Goal: Task Accomplishment & Management: Manage account settings

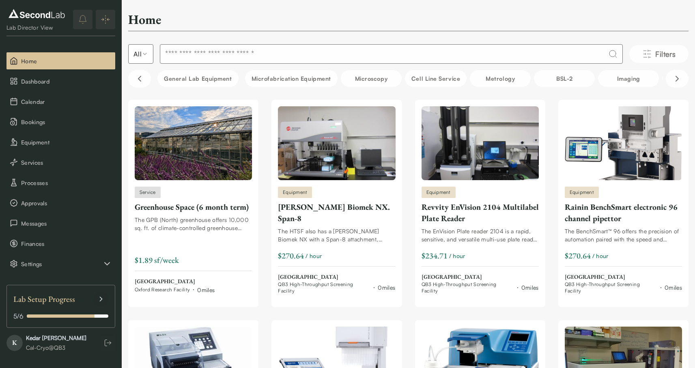
click at [90, 300] on div "Lab Setup Progress" at bounding box center [60, 299] width 95 height 15
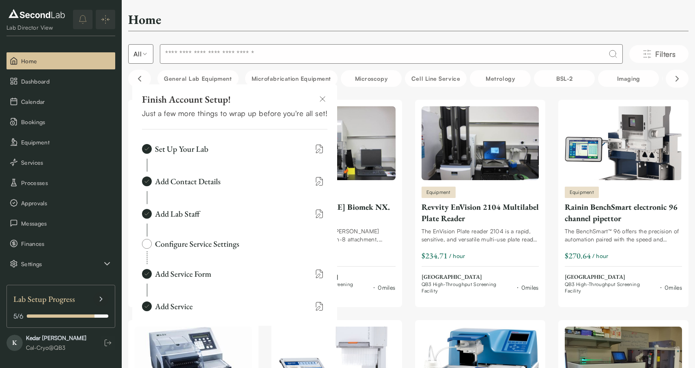
click at [150, 245] on img at bounding box center [147, 244] width 10 height 10
click at [183, 245] on div "Configure Service Settings" at bounding box center [197, 243] width 84 height 11
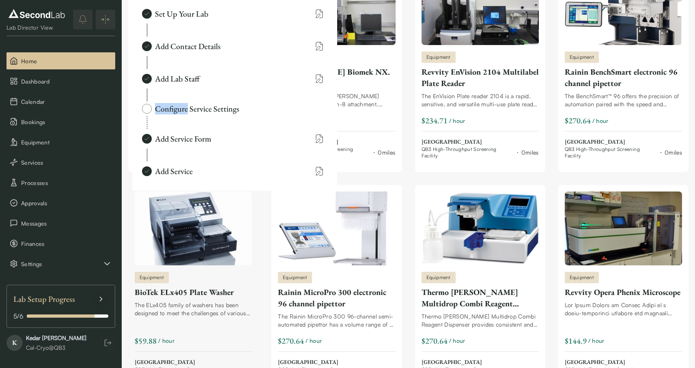
scroll to position [142, 0]
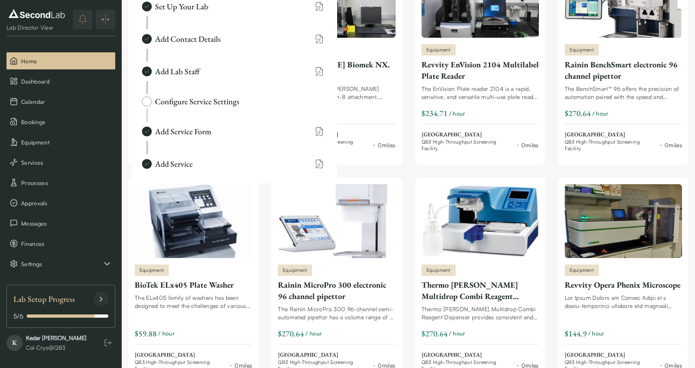
click at [95, 299] on div at bounding box center [101, 299] width 15 height 15
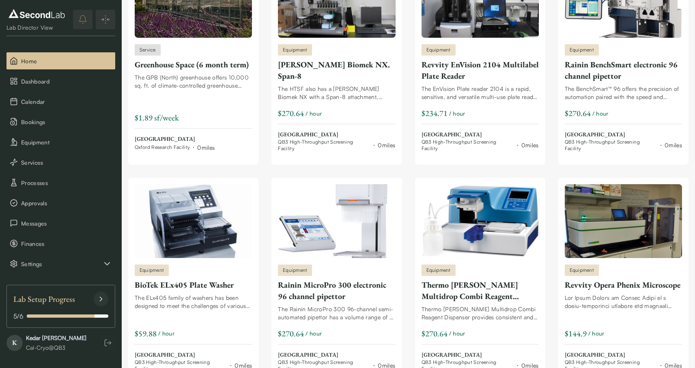
click at [97, 299] on icon at bounding box center [101, 299] width 8 height 8
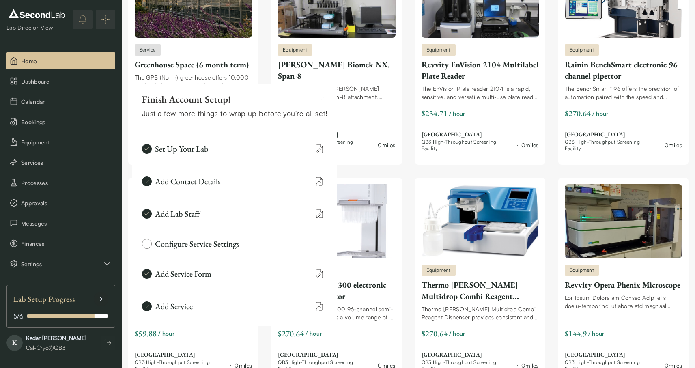
click at [51, 316] on div at bounding box center [54, 315] width 82 height 3
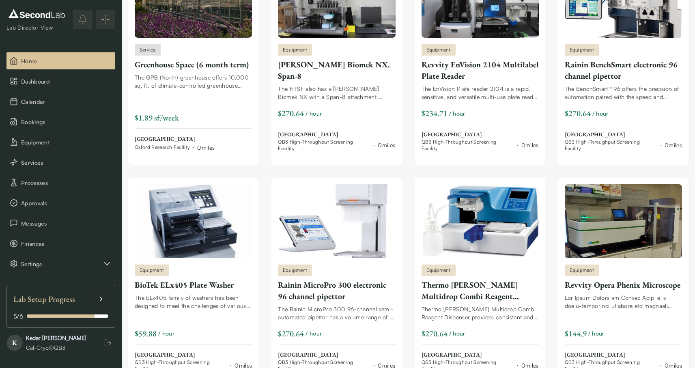
click at [51, 316] on div at bounding box center [54, 315] width 82 height 3
click at [33, 201] on span "Approvals" at bounding box center [66, 203] width 91 height 9
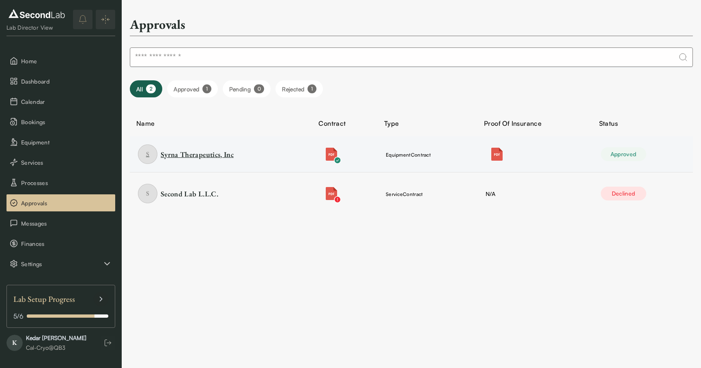
click at [174, 156] on div "Syrna Therapeutics, Inc" at bounding box center [197, 154] width 73 height 10
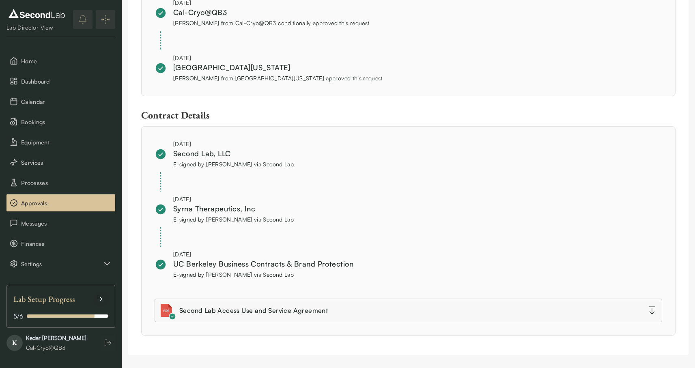
scroll to position [548, 0]
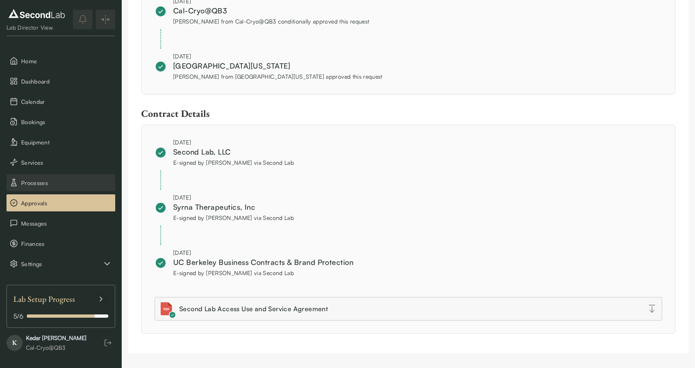
click at [77, 188] on button "Processes" at bounding box center [60, 182] width 109 height 17
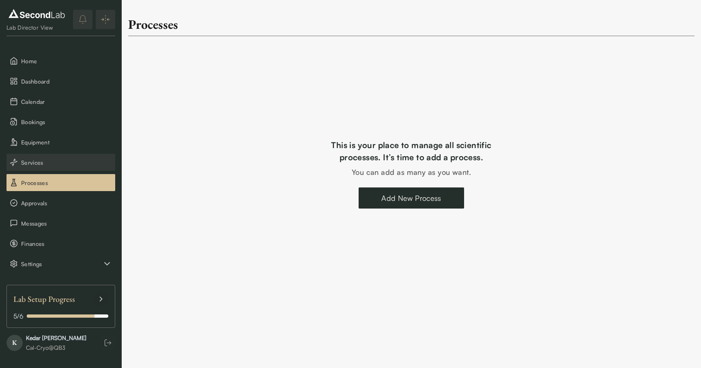
click at [64, 166] on span "Services" at bounding box center [66, 162] width 91 height 9
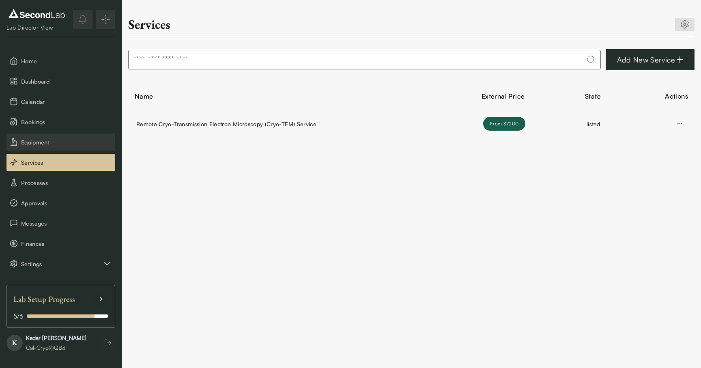
click at [79, 148] on button "Equipment" at bounding box center [60, 141] width 109 height 17
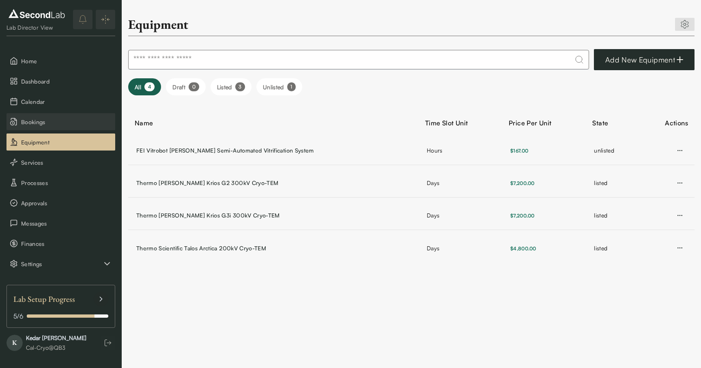
click at [57, 127] on button "Bookings" at bounding box center [60, 121] width 109 height 17
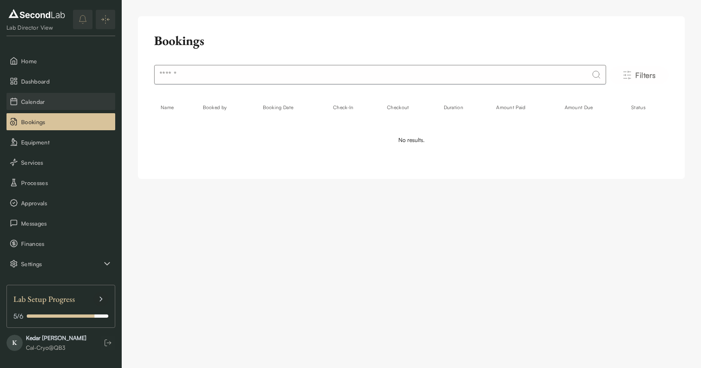
click at [47, 107] on button "Calendar" at bounding box center [60, 101] width 109 height 17
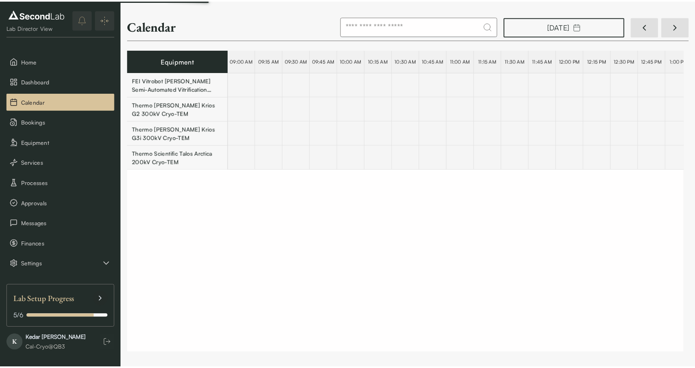
scroll to position [0, 13624]
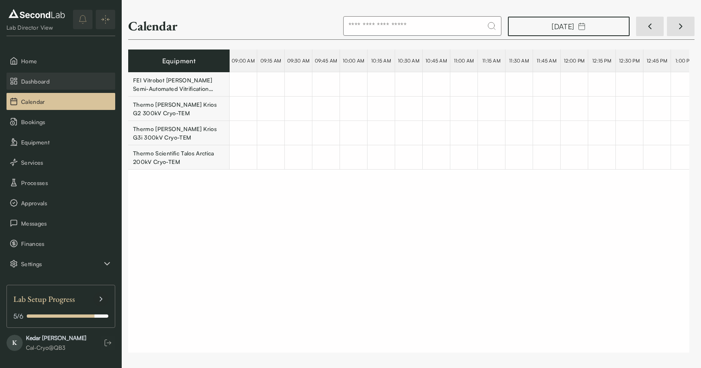
click at [47, 89] on button "Dashboard" at bounding box center [60, 81] width 109 height 17
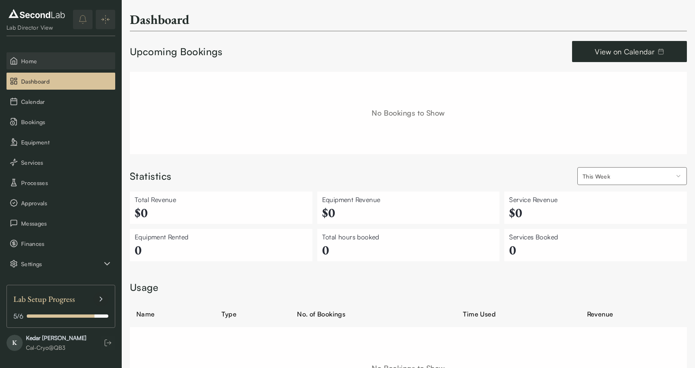
click at [41, 69] on button "Home" at bounding box center [60, 60] width 109 height 17
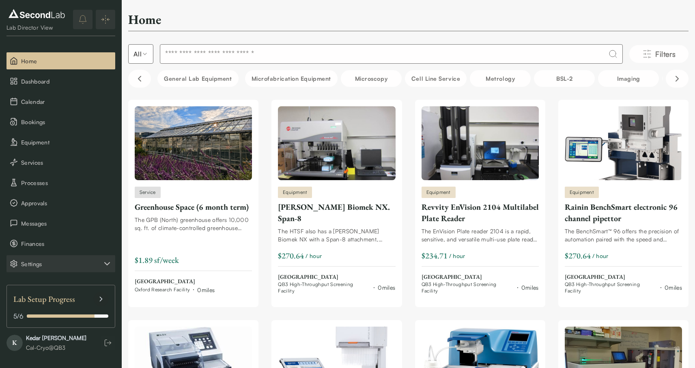
click at [55, 270] on button "Settings" at bounding box center [60, 263] width 109 height 17
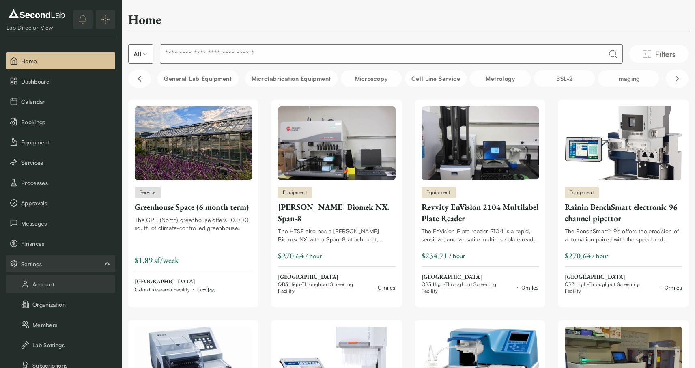
click at [53, 290] on button "Account" at bounding box center [60, 283] width 109 height 17
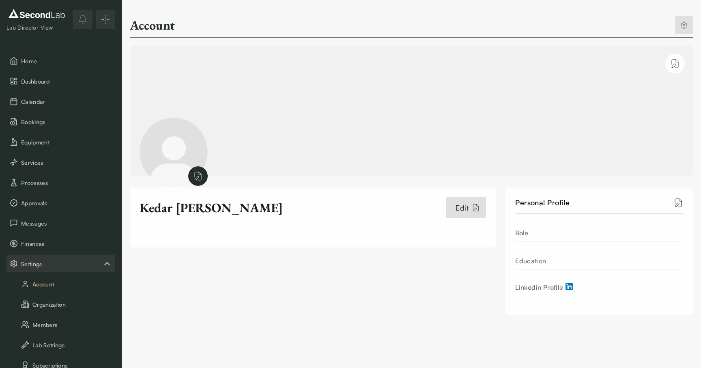
click at [548, 230] on div "Role" at bounding box center [599, 231] width 168 height 20
click at [538, 238] on div "Role" at bounding box center [599, 231] width 168 height 20
click at [467, 207] on span "Edit" at bounding box center [461, 207] width 13 height 11
click at [676, 202] on icon "button" at bounding box center [678, 203] width 10 height 10
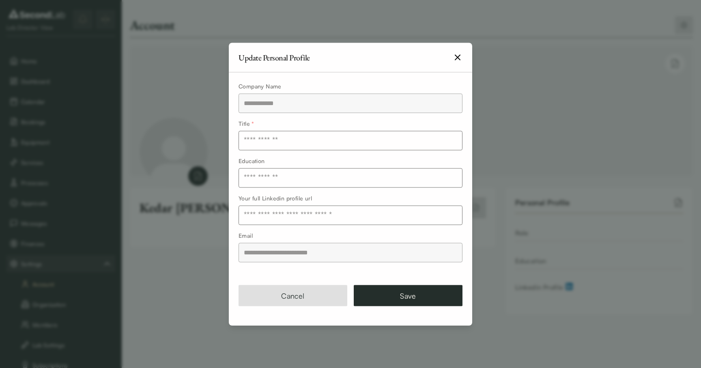
click at [277, 140] on input "text" at bounding box center [350, 140] width 224 height 19
type input "**********"
type input "*****"
click at [395, 295] on button "Save" at bounding box center [408, 295] width 109 height 21
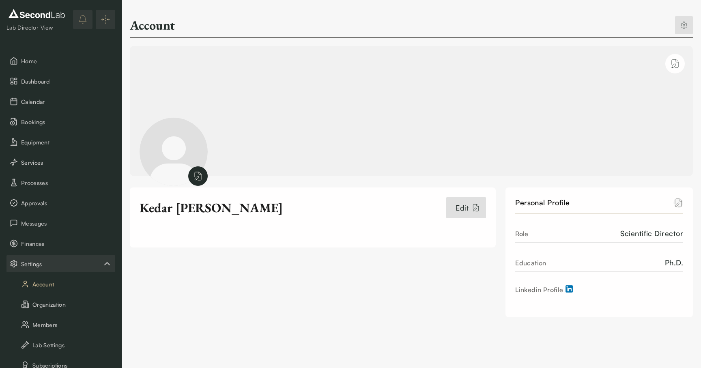
click at [677, 205] on icon "button" at bounding box center [678, 203] width 10 height 10
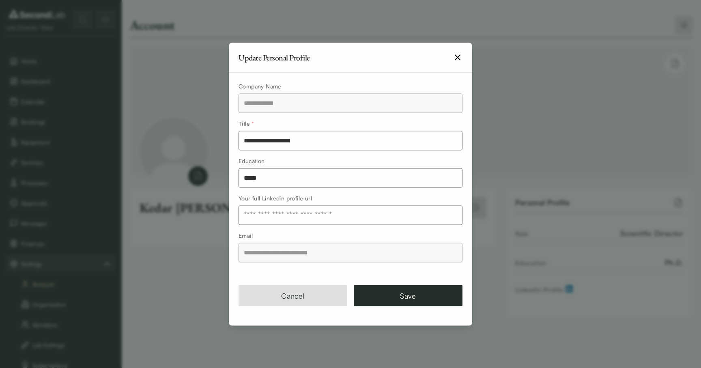
click at [348, 138] on input "**********" at bounding box center [350, 140] width 224 height 19
type input "**********"
click at [404, 302] on button "Save" at bounding box center [408, 295] width 109 height 21
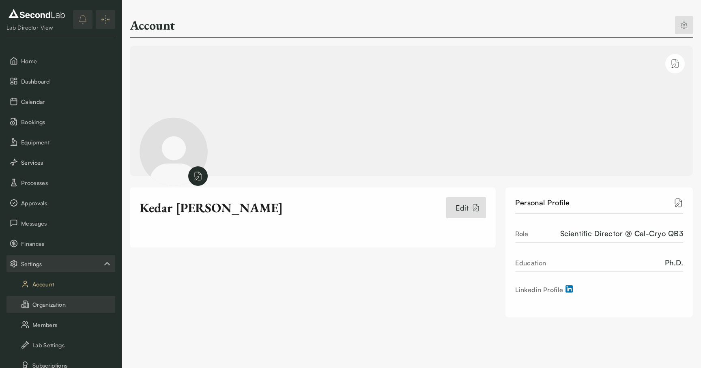
click at [51, 303] on button "Organization" at bounding box center [60, 304] width 109 height 17
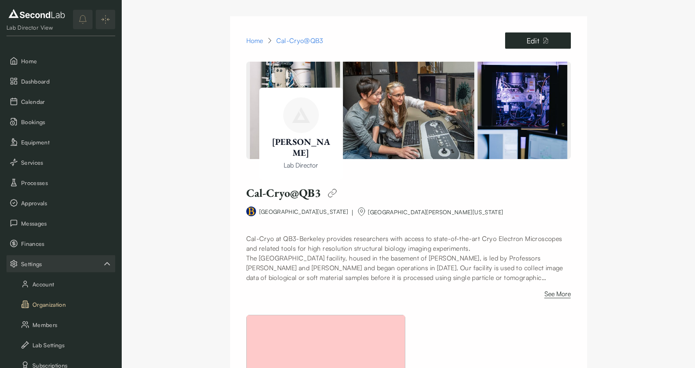
click at [520, 41] on button "Edit" at bounding box center [538, 40] width 66 height 16
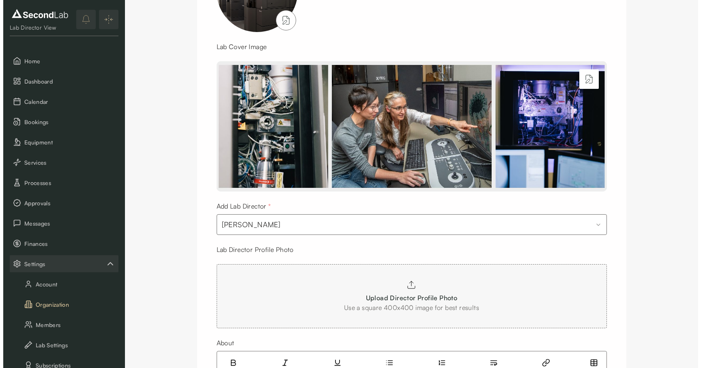
scroll to position [621, 0]
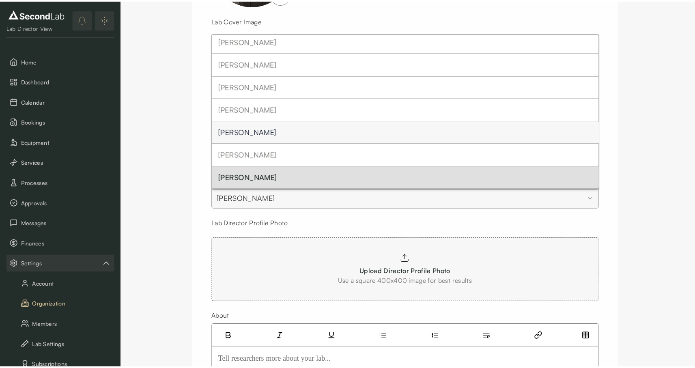
scroll to position [26, 0]
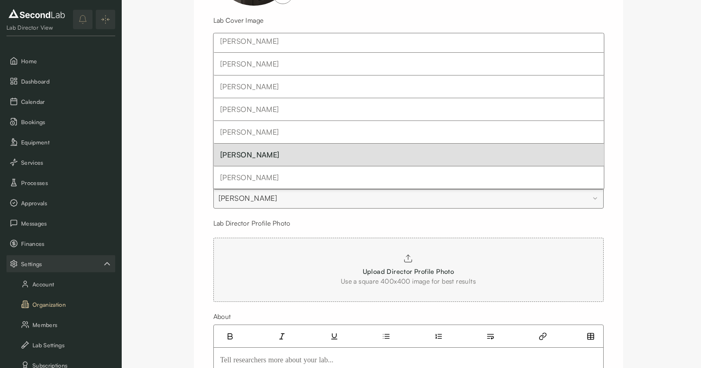
select select "***"
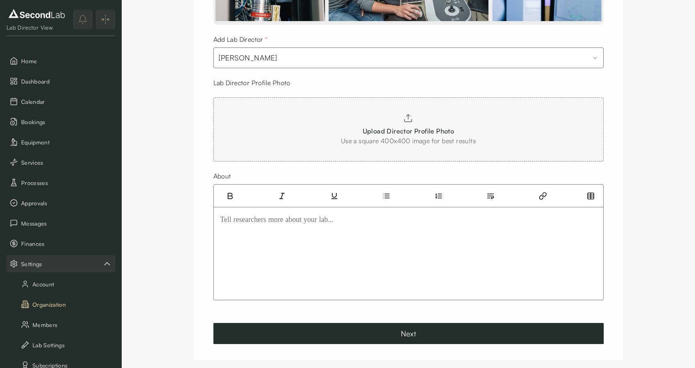
scroll to position [769, 0]
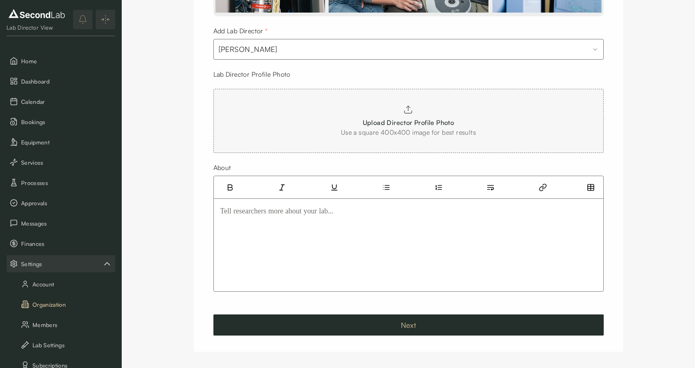
click at [316, 322] on button "Next" at bounding box center [408, 324] width 390 height 21
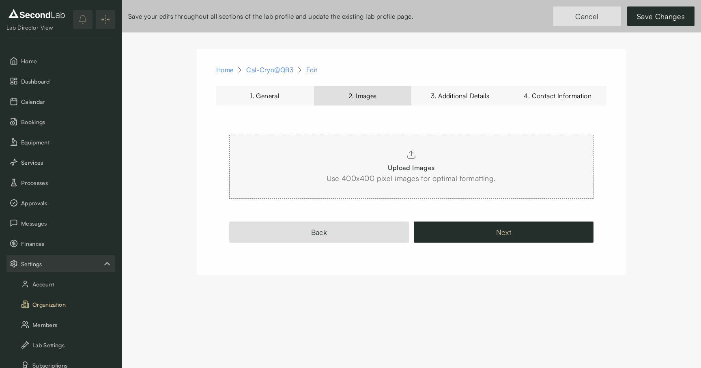
click at [483, 230] on button "Next" at bounding box center [504, 231] width 180 height 21
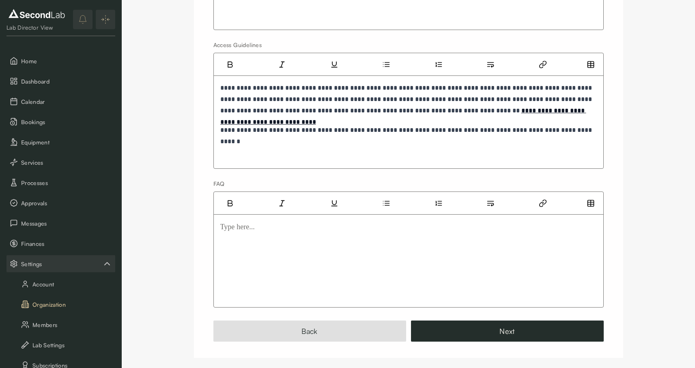
scroll to position [414, 0]
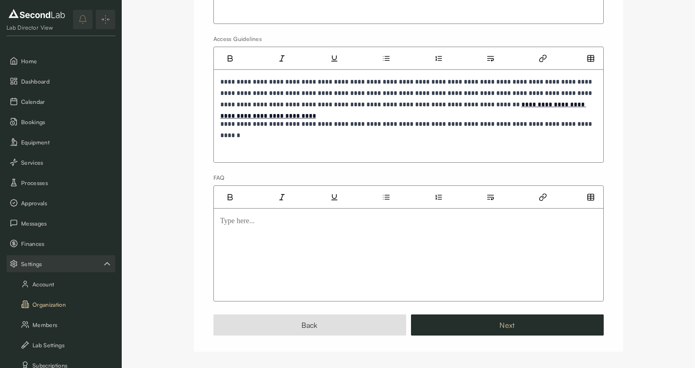
click at [467, 321] on button "Next" at bounding box center [507, 324] width 193 height 21
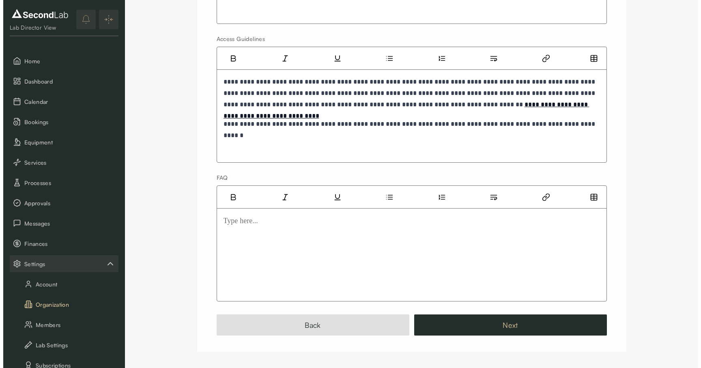
scroll to position [402, 0]
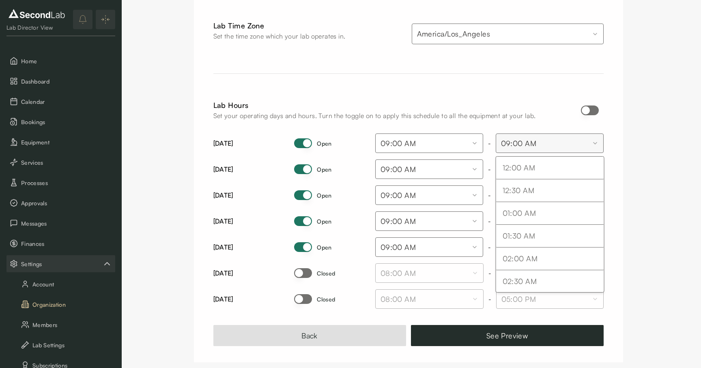
select select "****"
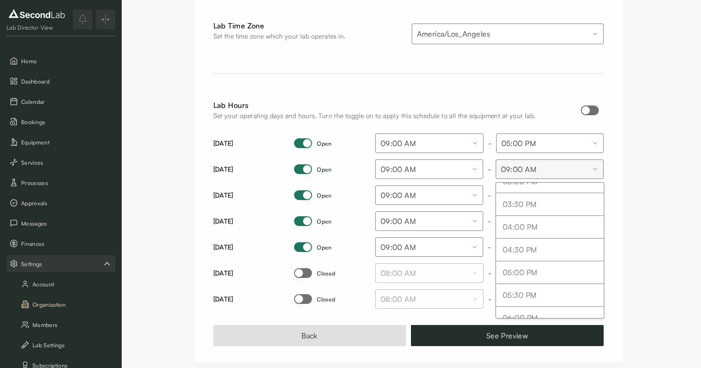
scroll to position [697, 0]
select select "****"
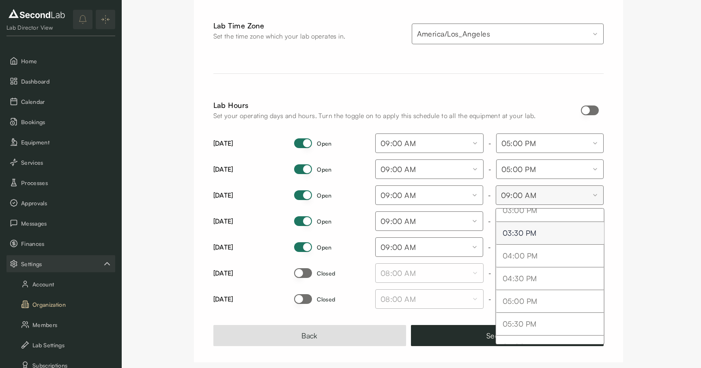
scroll to position [708, 0]
select select "****"
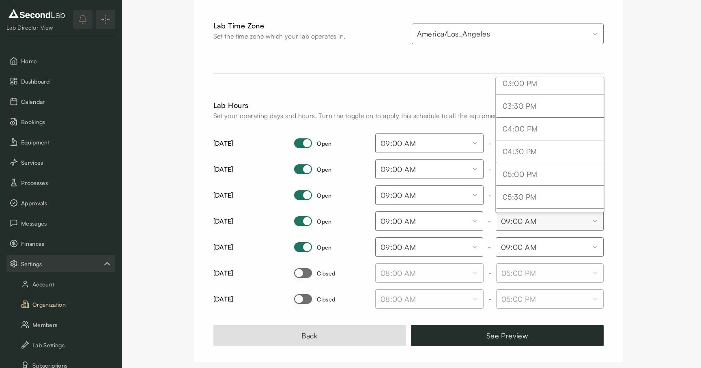
scroll to position [691, 0]
select select "****"
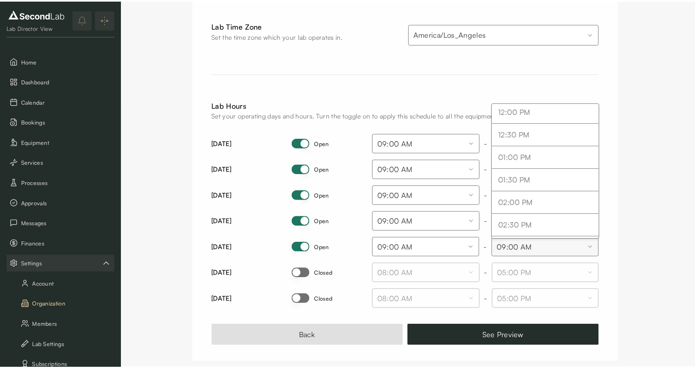
scroll to position [693, 0]
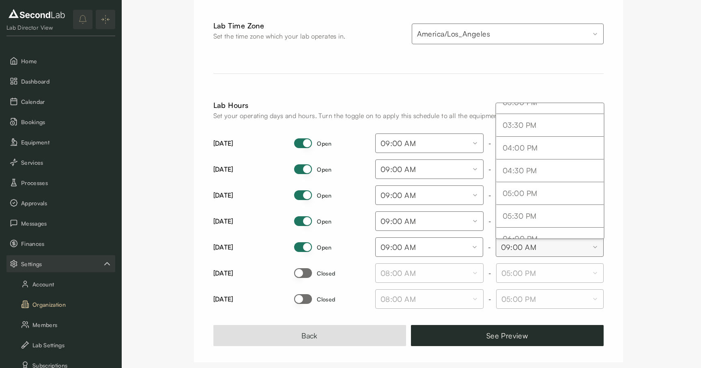
select select "****"
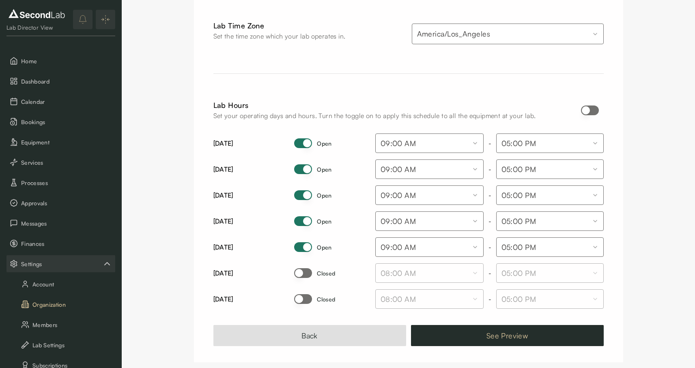
click at [505, 339] on button "See Preview" at bounding box center [507, 335] width 193 height 21
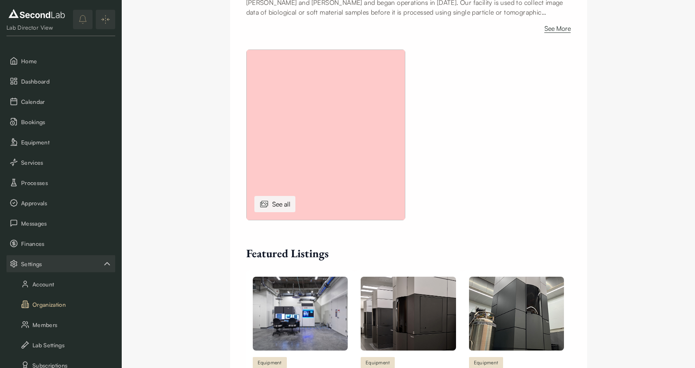
scroll to position [292, 0]
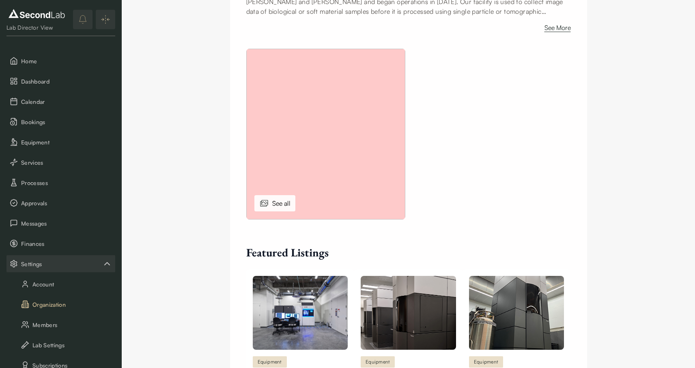
click at [277, 204] on div "See all" at bounding box center [274, 203] width 41 height 16
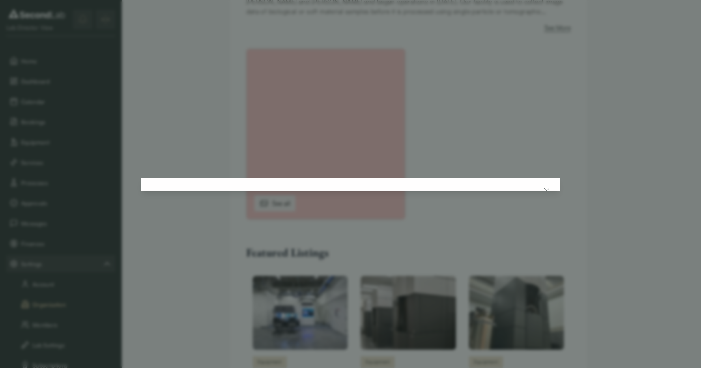
click at [221, 248] on div at bounding box center [350, 184] width 701 height 368
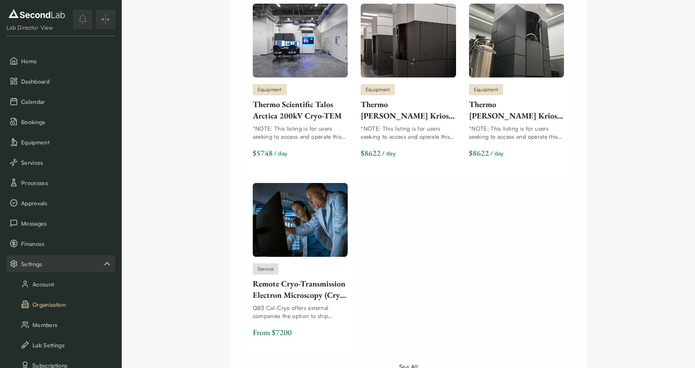
scroll to position [567, 0]
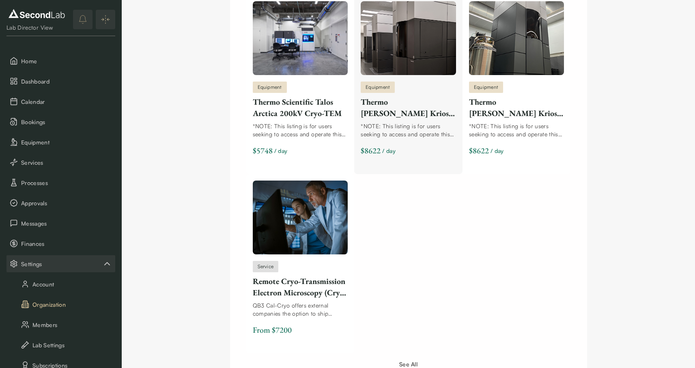
click at [378, 99] on div "Thermo [PERSON_NAME] Krios G2 300kV Cryo-TEM" at bounding box center [408, 107] width 95 height 23
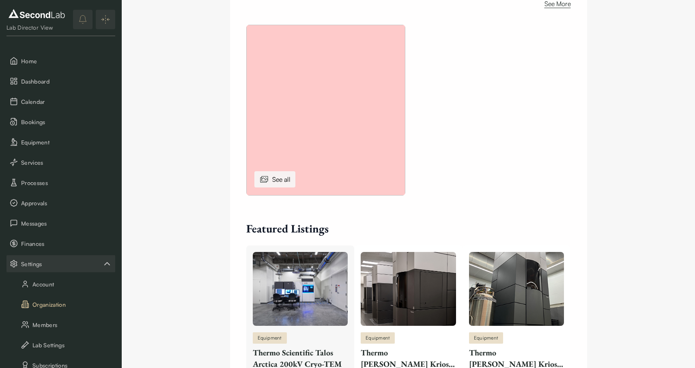
scroll to position [0, 0]
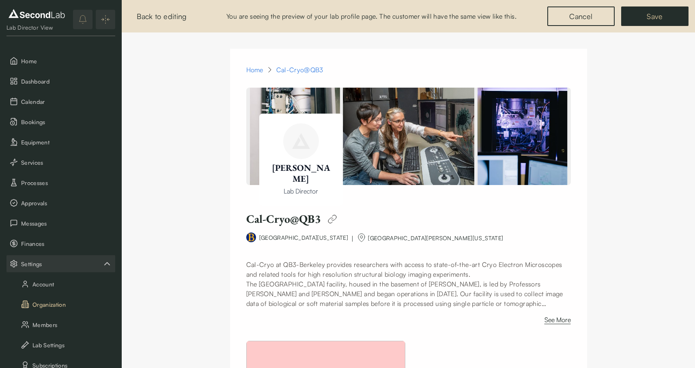
click at [644, 19] on button "Save" at bounding box center [654, 15] width 67 height 19
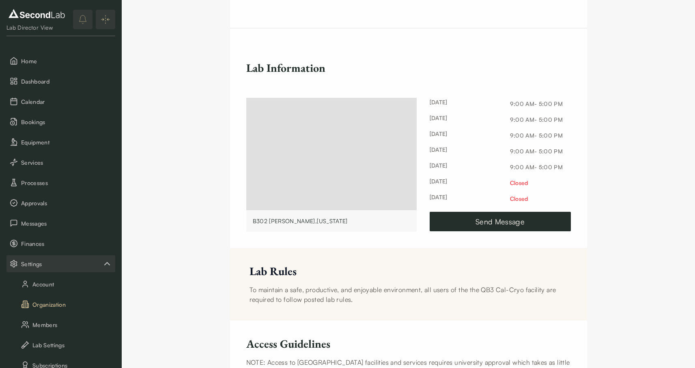
scroll to position [1551, 0]
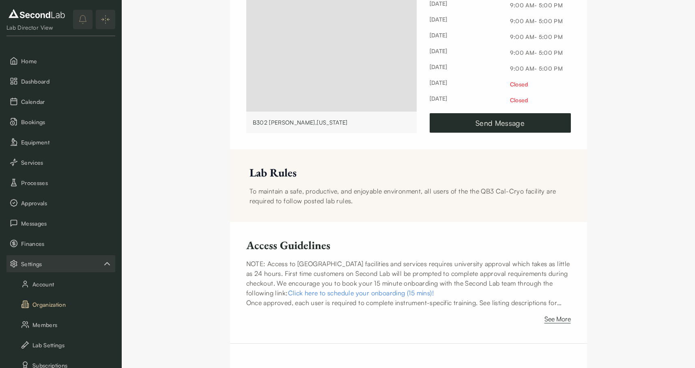
click at [56, 334] on div "Account Organization Members Lab Settings Subscriptions Integrations" at bounding box center [60, 334] width 109 height 118
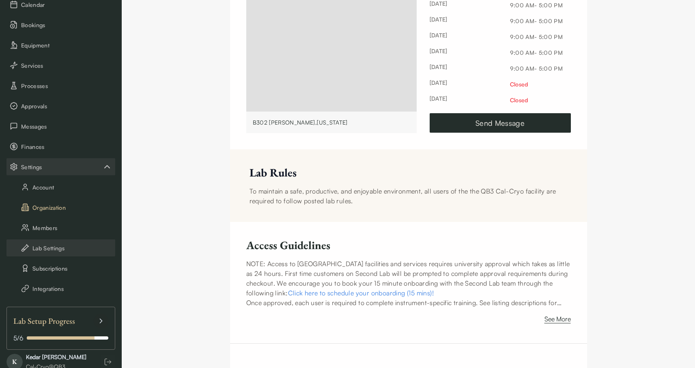
scroll to position [105, 0]
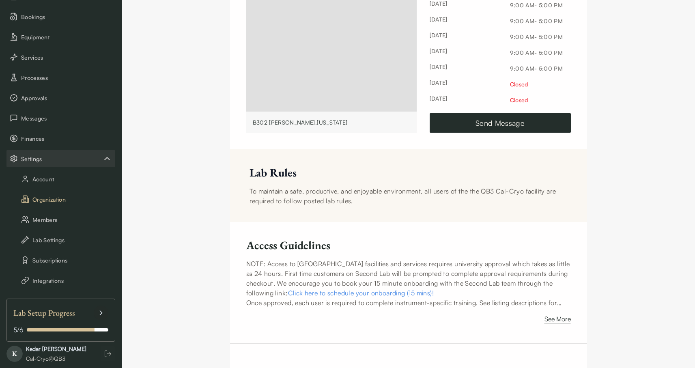
click at [62, 291] on div "Lab Director View Home Dashboard Calendar Bookings Equipment Services Processes…" at bounding box center [61, 184] width 122 height 368
click at [62, 280] on button "Integrations" at bounding box center [60, 280] width 109 height 17
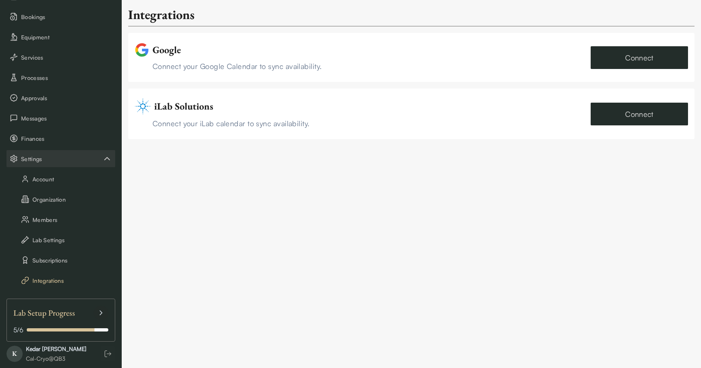
scroll to position [116, 0]
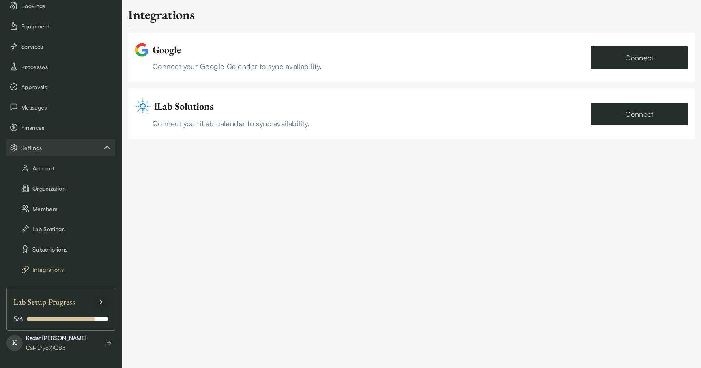
click at [52, 339] on div "[PERSON_NAME]" at bounding box center [56, 338] width 60 height 8
click at [15, 339] on span "K" at bounding box center [14, 343] width 16 height 16
click at [42, 24] on span "Equipment" at bounding box center [66, 26] width 91 height 9
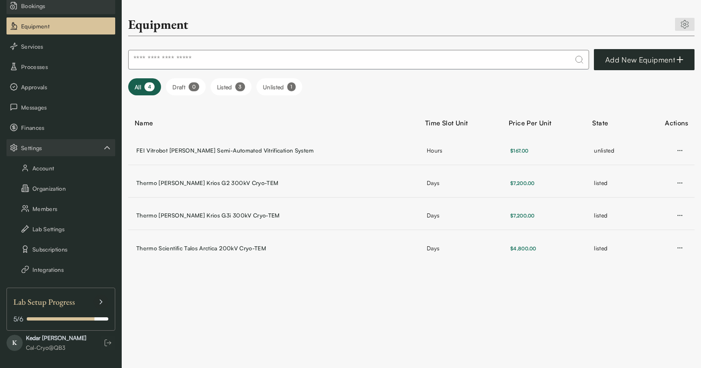
click at [41, 11] on button "Bookings" at bounding box center [60, 5] width 109 height 17
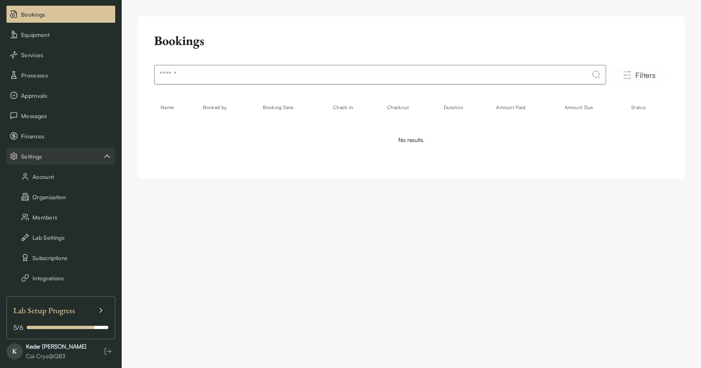
scroll to position [103, 0]
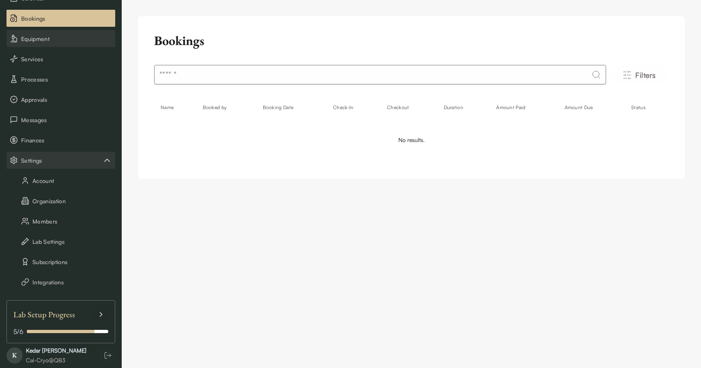
click at [37, 33] on button "Equipment" at bounding box center [60, 38] width 109 height 17
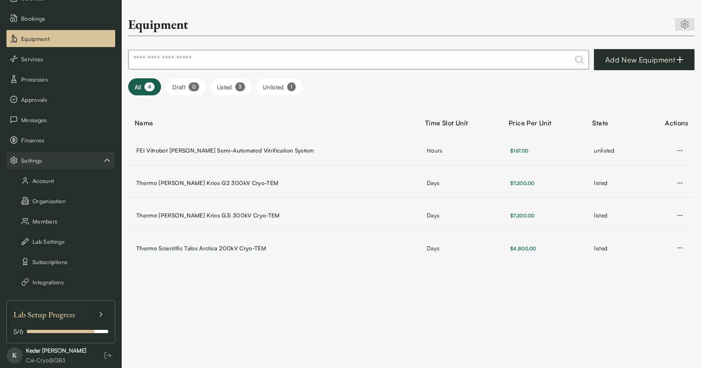
click at [187, 92] on button "Draft 0" at bounding box center [185, 86] width 39 height 17
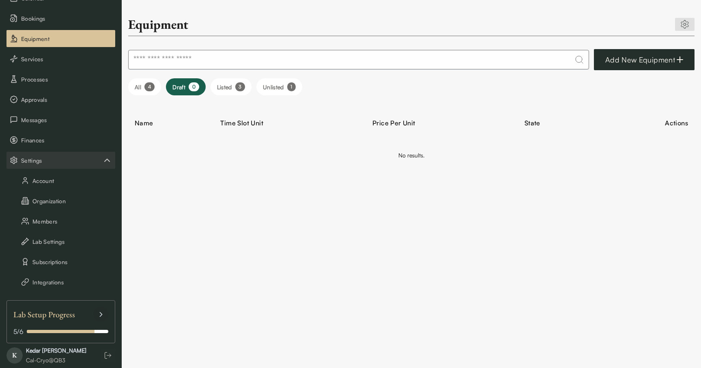
click at [146, 92] on button "All 4" at bounding box center [144, 86] width 33 height 17
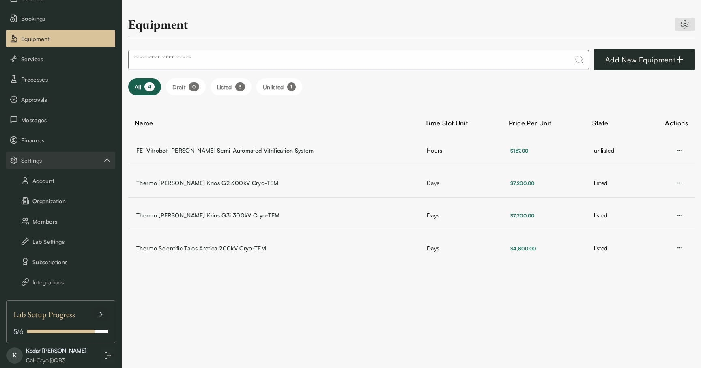
click at [213, 85] on button "Listed 3" at bounding box center [230, 86] width 41 height 17
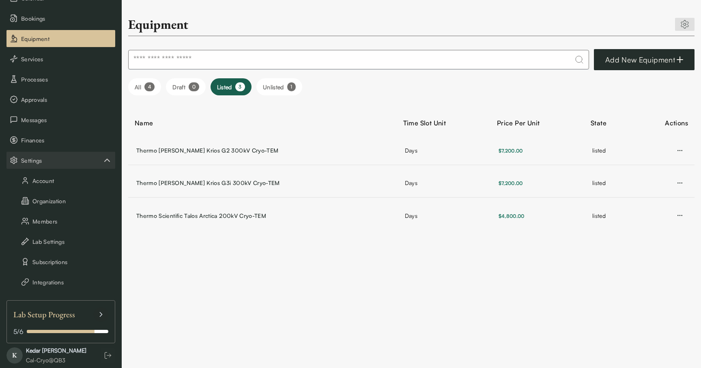
click at [283, 85] on button "Unlisted 1" at bounding box center [279, 86] width 46 height 17
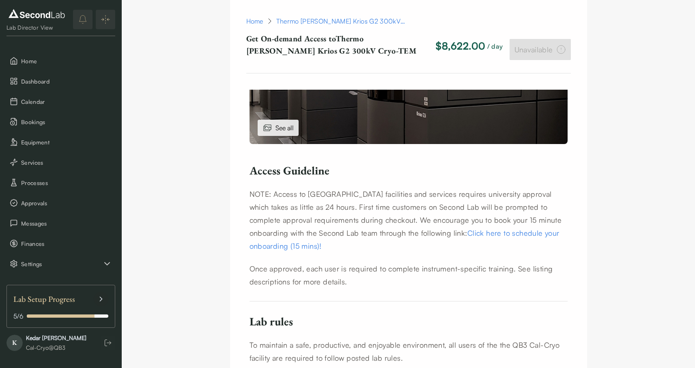
scroll to position [374, 0]
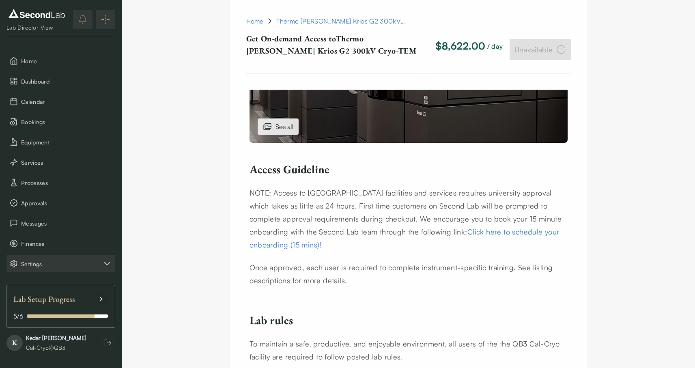
click at [46, 266] on span "Settings" at bounding box center [61, 264] width 81 height 9
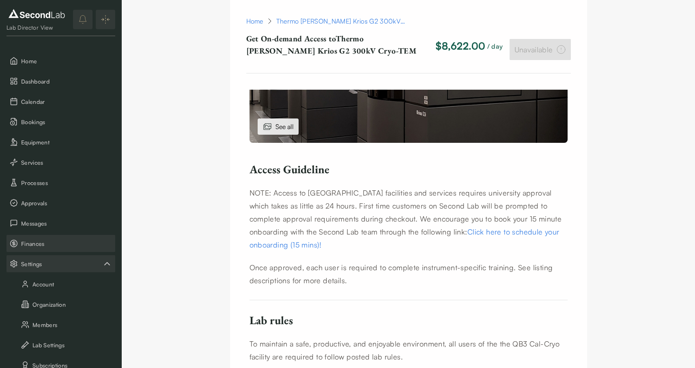
click at [48, 242] on span "Finances" at bounding box center [66, 243] width 91 height 9
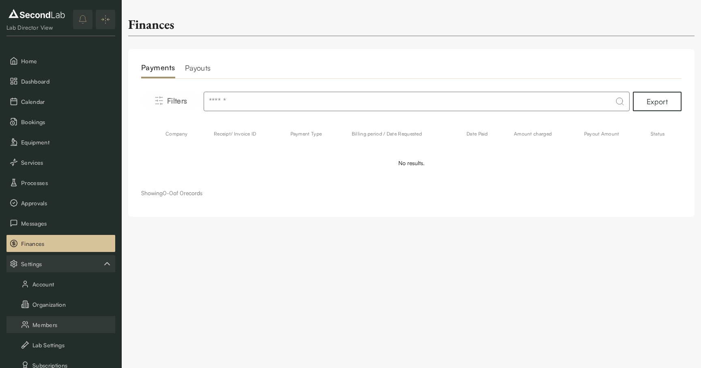
click at [69, 320] on button "Members" at bounding box center [60, 324] width 109 height 17
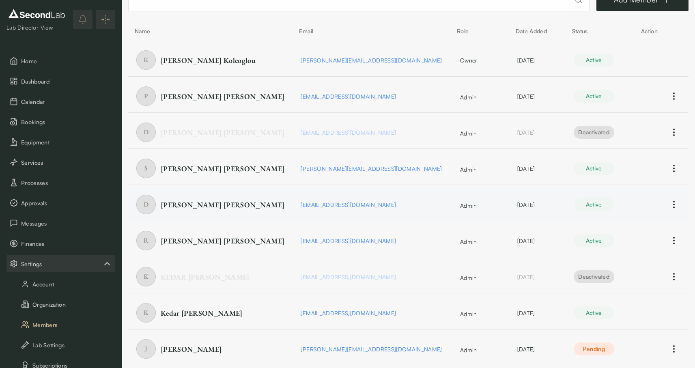
scroll to position [58, 0]
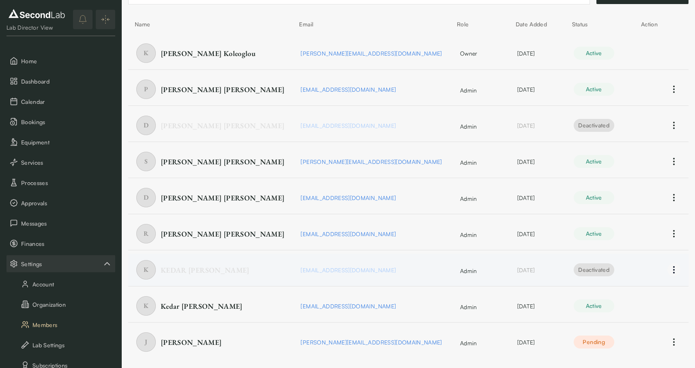
click at [674, 268] on html "SKIP TO CONTENT Lab Director View Home Dashboard Calendar Bookings Equipment Se…" at bounding box center [347, 155] width 695 height 426
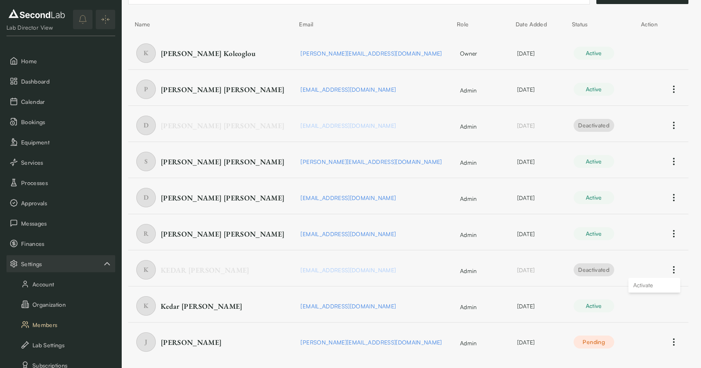
click at [318, 286] on html "SKIP TO CONTENT Lab Director View Home Dashboard Calendar Bookings Equipment Se…" at bounding box center [350, 155] width 701 height 426
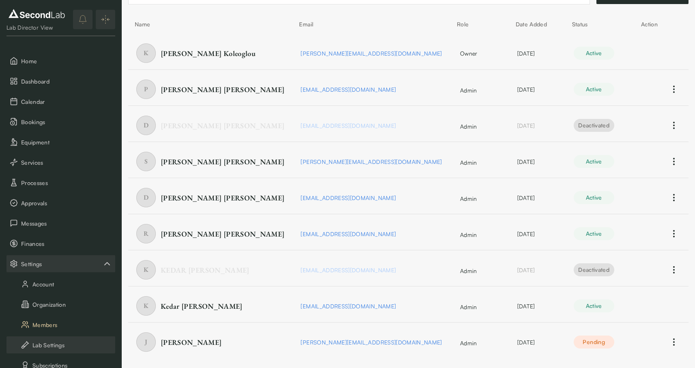
click at [41, 346] on button "Lab Settings" at bounding box center [60, 344] width 109 height 17
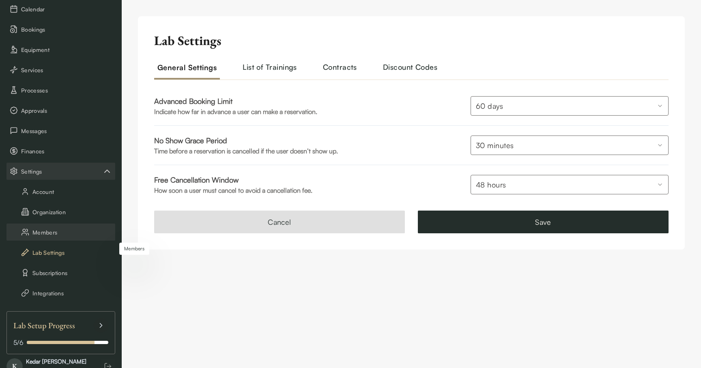
scroll to position [97, 0]
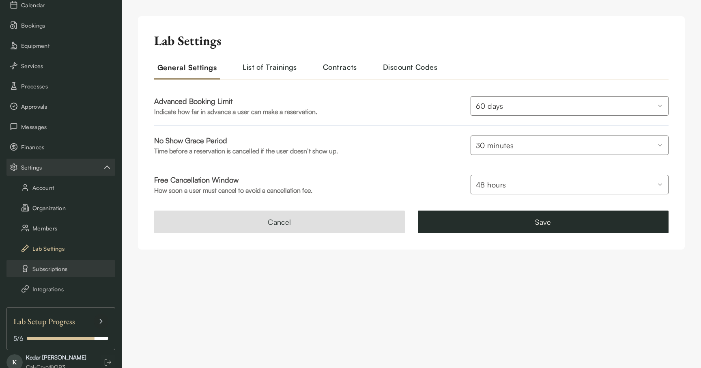
click at [59, 266] on button "Subscriptions" at bounding box center [60, 268] width 109 height 17
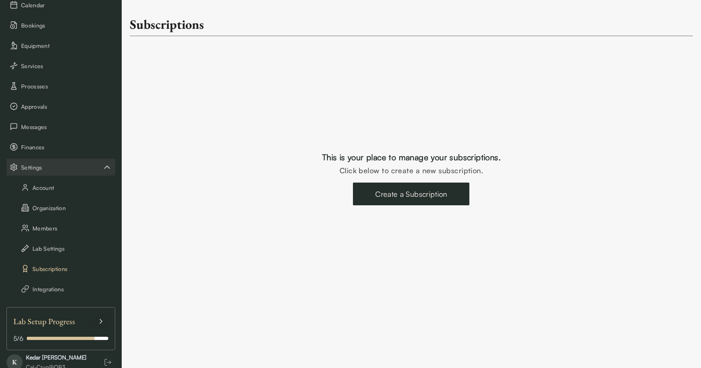
scroll to position [116, 0]
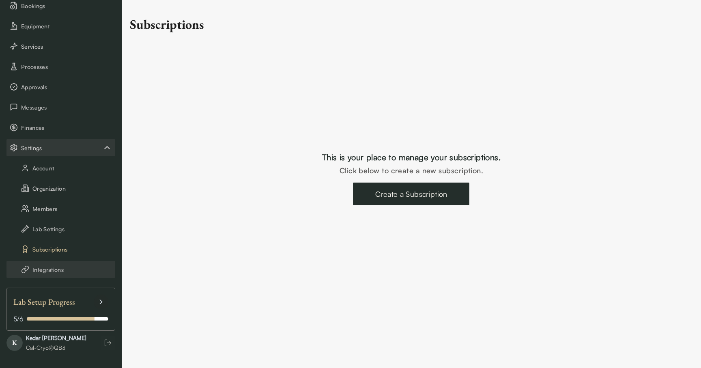
click at [59, 271] on button "Integrations" at bounding box center [60, 269] width 109 height 17
